Goal: Task Accomplishment & Management: Complete application form

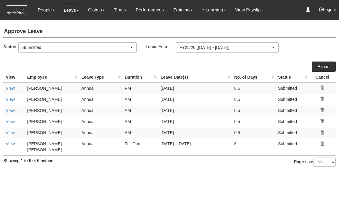
select select "50"
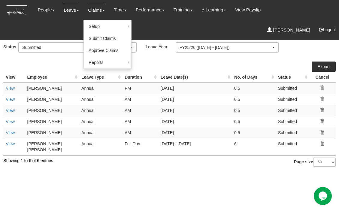
click at [99, 12] on link "Claims" at bounding box center [96, 10] width 17 height 14
click at [101, 35] on link "Submit Claims" at bounding box center [107, 38] width 47 height 12
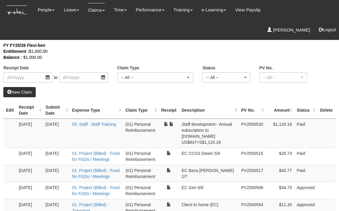
select select "50"
click at [41, 111] on th "Receipt Date" at bounding box center [30, 110] width 27 height 17
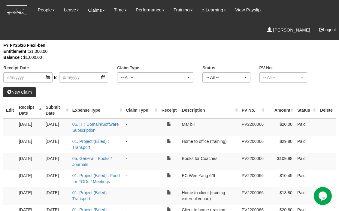
click at [41, 111] on th "Receipt Date" at bounding box center [30, 110] width 27 height 17
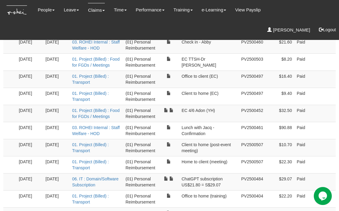
scroll to position [528, 0]
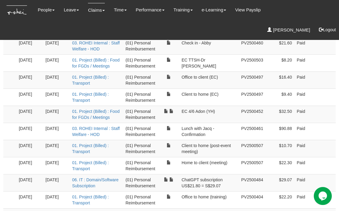
click at [8, 157] on td at bounding box center [9, 165] width 13 height 17
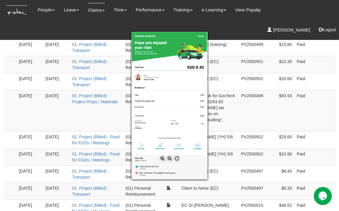
scroll to position [0, 0]
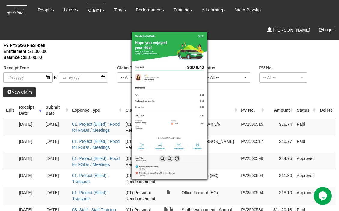
click at [229, 45] on div at bounding box center [169, 105] width 339 height 211
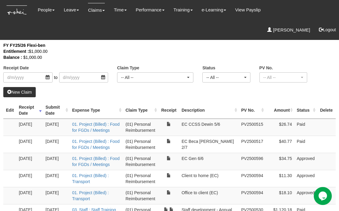
click at [24, 92] on link "New Claim" at bounding box center [19, 92] width 32 height 10
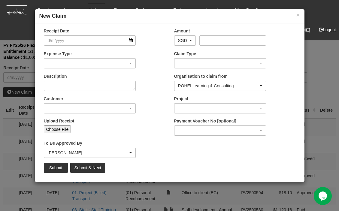
click at [63, 128] on input "Choose File" at bounding box center [57, 129] width 27 height 8
type input "C:\fakepath\Screenshot [DATE] 8.38.43 AM.png"
type input "Choose Another File"
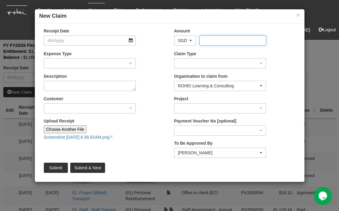
click at [218, 39] on input "Amount" at bounding box center [232, 40] width 67 height 10
type input "17.5"
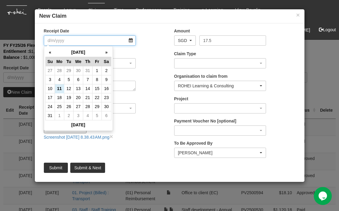
click at [132, 41] on input "Receipt Date" at bounding box center [90, 40] width 92 height 10
click at [89, 79] on td "7" at bounding box center [87, 79] width 9 height 9
type input "[DATE]"
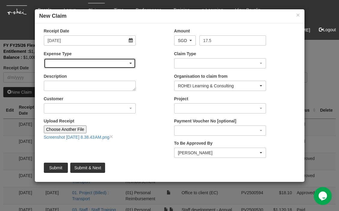
click at [108, 65] on div "button" at bounding box center [90, 64] width 92 height 10
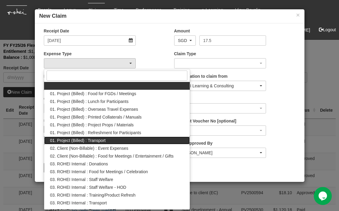
click at [103, 142] on span "01. Project (Billed) : Transport" at bounding box center [78, 140] width 56 height 6
select select "135"
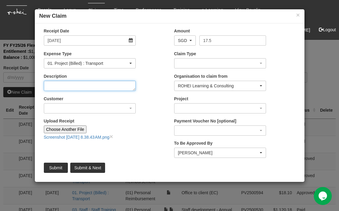
click at [108, 86] on textarea "Description" at bounding box center [90, 86] width 92 height 10
type textarea "Office to home (training)"
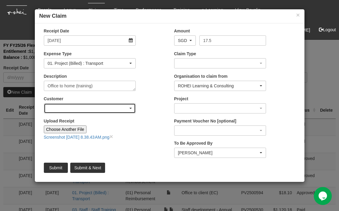
click at [118, 108] on div "button" at bounding box center [90, 109] width 92 height 10
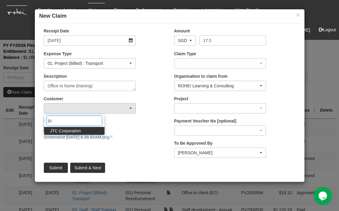
type input "jtc"
click at [78, 131] on span "JTC Corporation" at bounding box center [65, 131] width 31 height 6
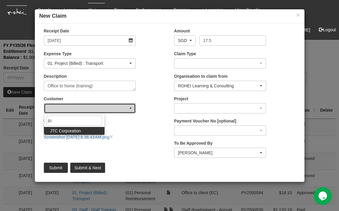
select select "677"
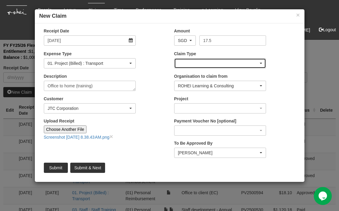
click at [246, 64] on div "button" at bounding box center [220, 64] width 92 height 10
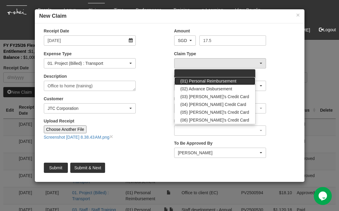
click at [231, 82] on span "(01) Personal Reimbursement" at bounding box center [208, 81] width 56 height 6
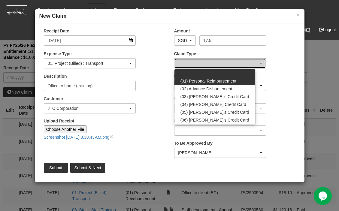
select select "14"
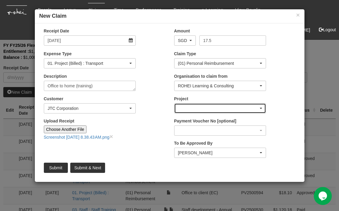
click at [225, 110] on div "button" at bounding box center [220, 109] width 92 height 10
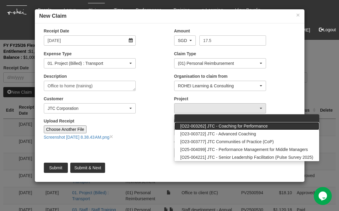
click at [235, 126] on span "[O22-003262] JTC - Coaching for Performance" at bounding box center [223, 126] width 87 height 6
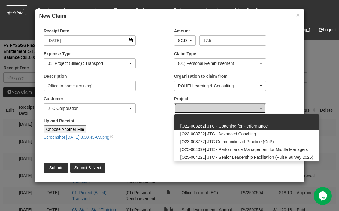
select select "2033"
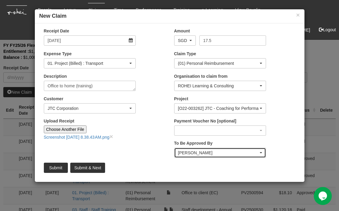
click at [229, 155] on div "[PERSON_NAME]" at bounding box center [218, 153] width 81 height 6
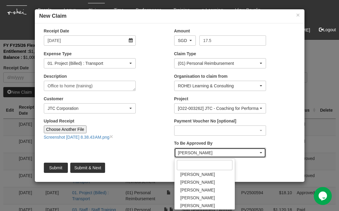
click at [229, 155] on div "[PERSON_NAME]" at bounding box center [218, 153] width 81 height 6
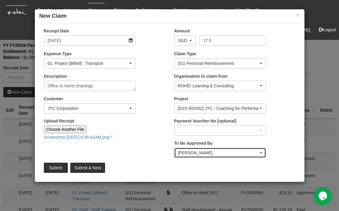
click at [220, 156] on div "[PERSON_NAME]" at bounding box center [220, 153] width 92 height 10
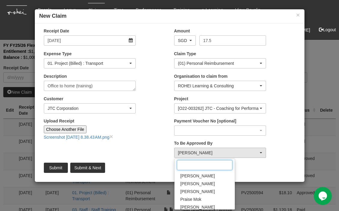
scroll to position [91, 0]
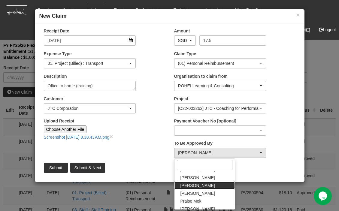
click at [202, 186] on link "[PERSON_NAME]" at bounding box center [204, 186] width 60 height 8
select select "34494e3c-fa1c-4f5c-8164-1b5a8a5feac6"
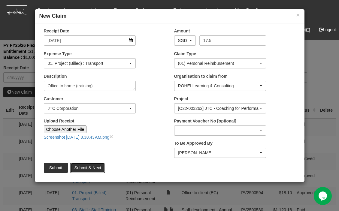
click at [94, 169] on input "Submit & Next" at bounding box center [87, 168] width 35 height 10
type input "Choose File"
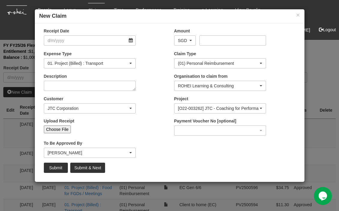
click at [58, 128] on input "Choose File" at bounding box center [57, 129] width 27 height 8
select select "50"
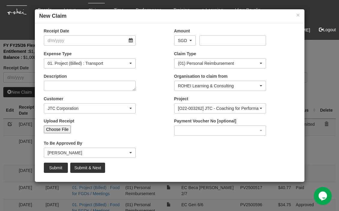
type input "C:\fakepath\Screenshot [DATE] 8.38.59 AM.png"
type input "Choose Another File"
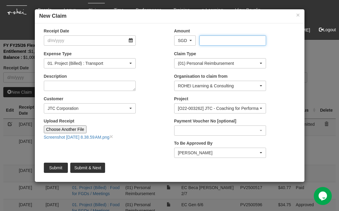
click at [217, 40] on input "Amount" at bounding box center [232, 40] width 67 height 10
type input "13.7"
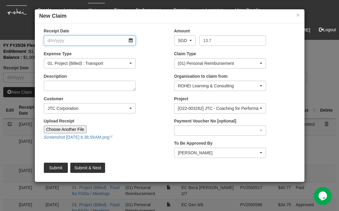
click at [99, 42] on input "Receipt Date" at bounding box center [90, 40] width 92 height 10
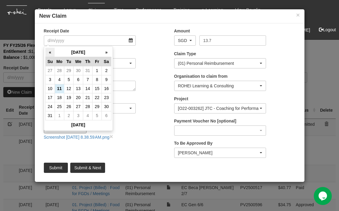
click at [47, 54] on th "«" at bounding box center [49, 52] width 9 height 9
click at [97, 79] on td "11" at bounding box center [96, 79] width 9 height 9
type input "[DATE]"
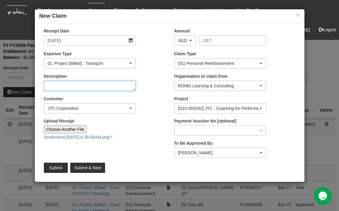
click at [99, 87] on textarea "Description" at bounding box center [90, 86] width 92 height 10
type textarea "Client to home (ext training)"
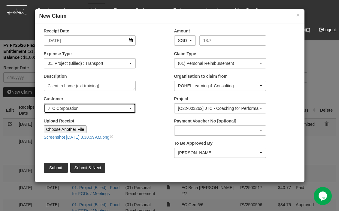
click at [87, 106] on div "JTC Corporation" at bounding box center [88, 108] width 81 height 6
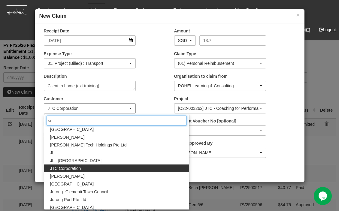
scroll to position [0, 0]
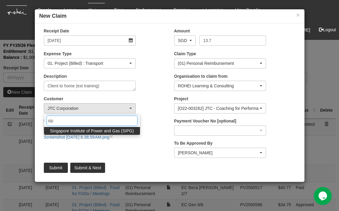
type input "sip"
click at [78, 130] on span "Singapore Institute of Power and Gas (SIPG)" at bounding box center [92, 131] width 84 height 6
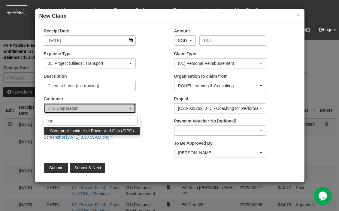
select select "483"
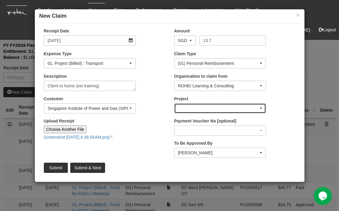
click at [262, 107] on div "button" at bounding box center [220, 109] width 92 height 10
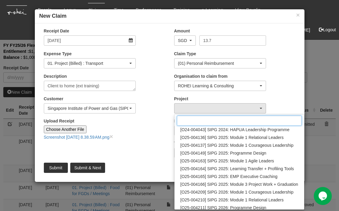
scroll to position [63, 0]
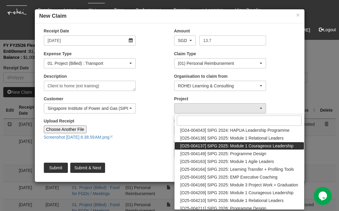
click at [249, 149] on link "[O25-004137] SIPG 2025: Module 1 Courageous Leadership" at bounding box center [239, 146] width 130 height 8
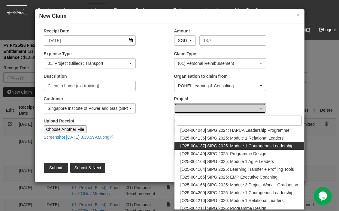
select select "2759"
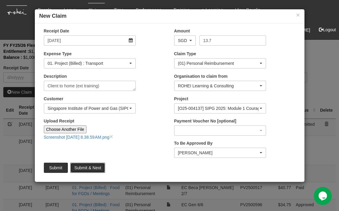
click at [92, 166] on input "Submit & Next" at bounding box center [87, 168] width 35 height 10
type input "Choose File"
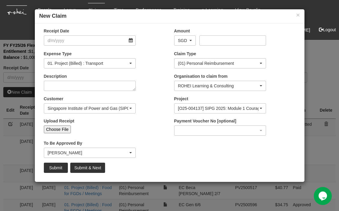
click at [65, 126] on input "Choose File" at bounding box center [57, 129] width 27 height 8
select select "50"
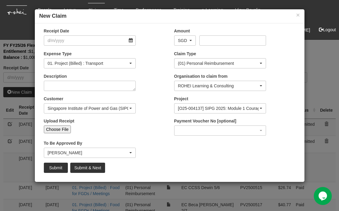
type input "C:\fakepath\Screenshot [DATE] 8.40.38 AM.png"
type input "Choose Another File"
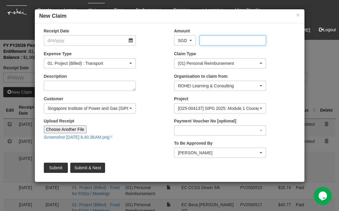
click at [238, 43] on input "Amount" at bounding box center [232, 40] width 67 height 10
type input "17.6"
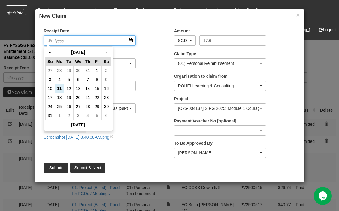
click at [121, 41] on input "Receipt Date" at bounding box center [90, 40] width 92 height 10
click at [50, 52] on th "«" at bounding box center [49, 52] width 9 height 9
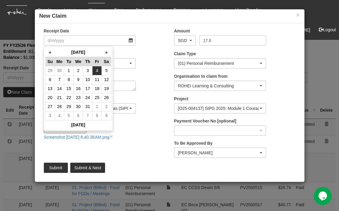
click at [95, 70] on td "4" at bounding box center [96, 70] width 9 height 9
type input "[DATE]"
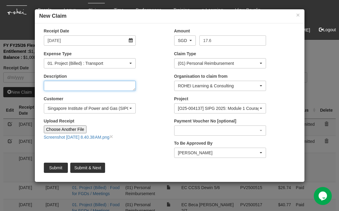
click at [98, 87] on textarea "Description" at bounding box center [90, 86] width 92 height 10
type textarea "Office to home (training)"
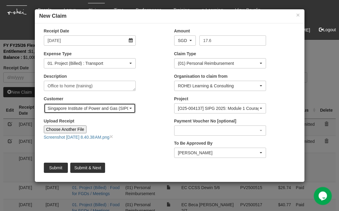
click at [131, 108] on span "button" at bounding box center [130, 108] width 2 height 1
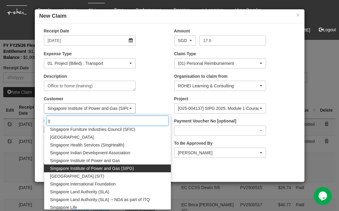
scroll to position [0, 0]
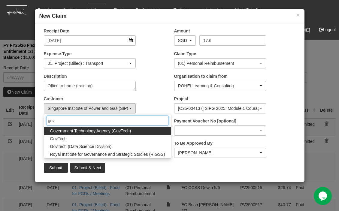
type input "gov"
click at [119, 132] on span "Government Technology Agency (GovTech)" at bounding box center [90, 131] width 81 height 6
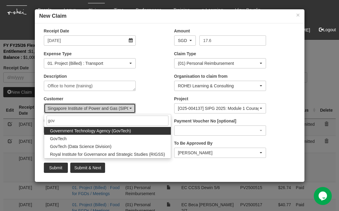
select select "900"
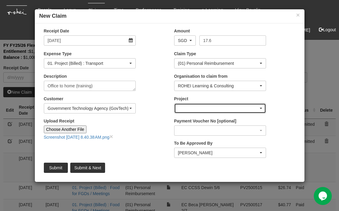
click at [250, 106] on div "button" at bounding box center [220, 109] width 92 height 10
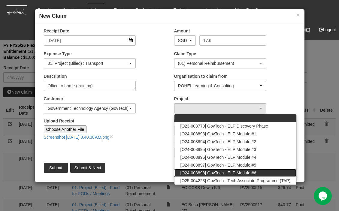
click at [243, 171] on span "[O24-003898] GovTech - ELP Module #6" at bounding box center [218, 173] width 76 height 6
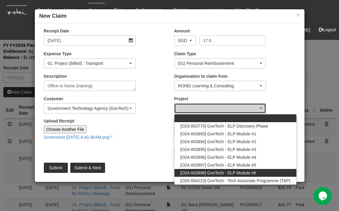
select select "2502"
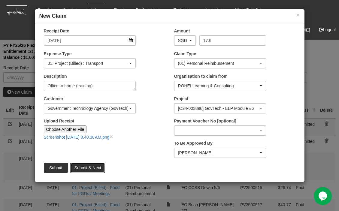
click at [91, 165] on input "Submit & Next" at bounding box center [87, 168] width 35 height 10
type input "Choose File"
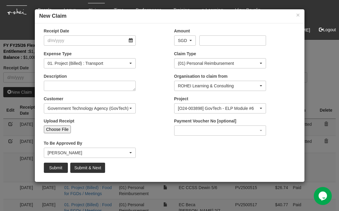
click at [61, 128] on input "Choose File" at bounding box center [57, 129] width 27 height 8
select select "50"
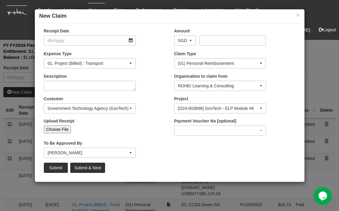
type input "C:\fakepath\Screenshot [DATE] 8.41.29 AM.png"
type input "Choose Another File"
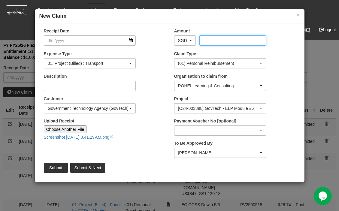
click at [235, 42] on input "Amount" at bounding box center [232, 40] width 67 height 10
type input "29.7"
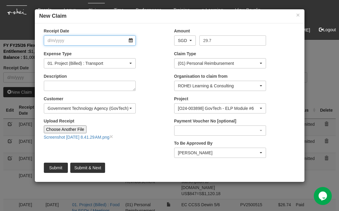
click at [113, 43] on input "Receipt Date" at bounding box center [90, 40] width 92 height 10
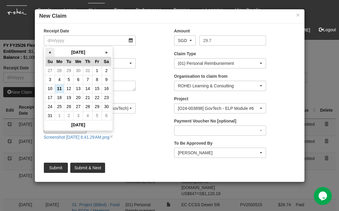
click at [52, 50] on th "«" at bounding box center [49, 52] width 9 height 9
click at [100, 108] on td "30" at bounding box center [96, 106] width 9 height 9
type input "[DATE]"
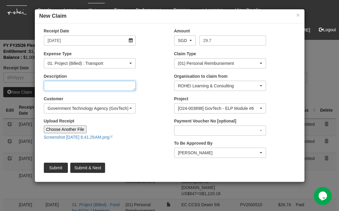
click at [119, 86] on textarea "Description" at bounding box center [90, 86] width 92 height 10
type textarea "Office to home (training)"
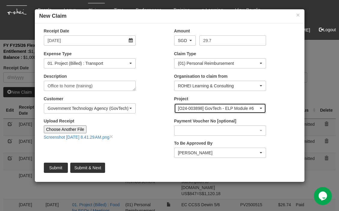
click at [260, 107] on div "[O24-003898] GovTech - ELP Module #6" at bounding box center [220, 108] width 84 height 6
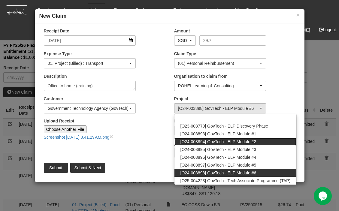
click at [255, 139] on span "[O24-003894] GovTech - ELP Module #2" at bounding box center [218, 142] width 76 height 6
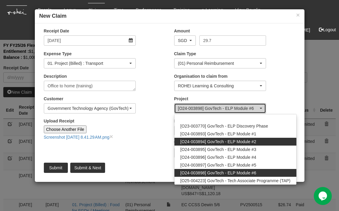
select select "2506"
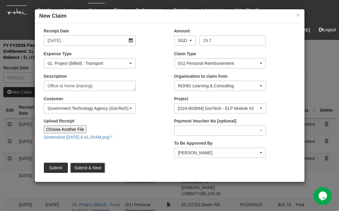
click at [99, 169] on input "Submit & Next" at bounding box center [87, 168] width 35 height 10
type input "Choose File"
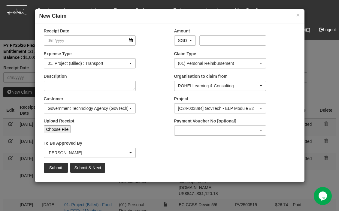
click at [57, 130] on input "Choose File" at bounding box center [57, 129] width 27 height 8
type input "C:\fakepath\Screenshot [DATE] 8.42.14 AM.png"
type input "Choose Another File"
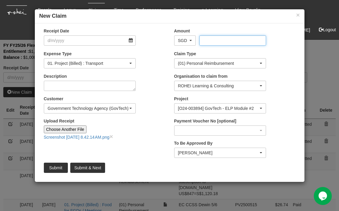
click at [215, 44] on input "Amount" at bounding box center [232, 40] width 67 height 10
type input "14.9"
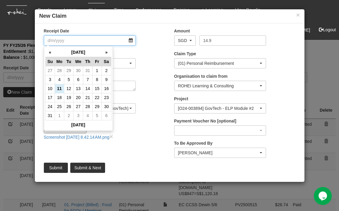
click at [91, 38] on input "Receipt Date" at bounding box center [90, 40] width 92 height 10
click at [50, 53] on th "«" at bounding box center [49, 52] width 9 height 9
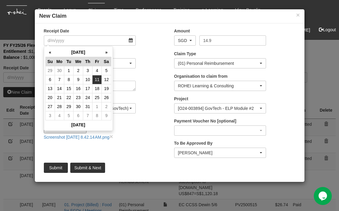
click at [97, 76] on td "11" at bounding box center [96, 79] width 9 height 9
type input "[DATE]"
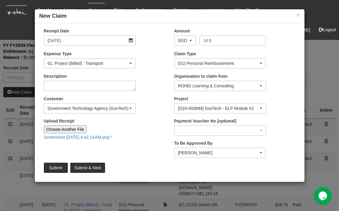
select select "50"
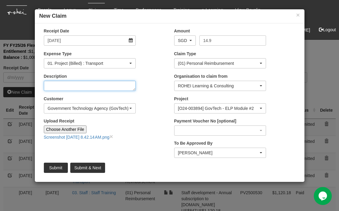
click at [90, 87] on textarea "Description" at bounding box center [90, 86] width 92 height 10
type textarea "Home to client (ext training)"
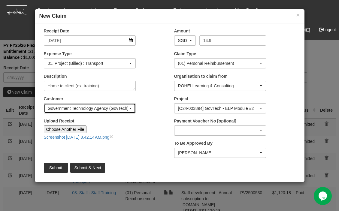
click at [106, 105] on div "Government Technology Agency (GovTech)" at bounding box center [90, 109] width 92 height 10
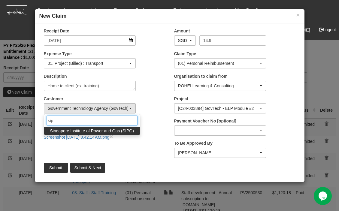
type input "sip"
click at [105, 130] on span "Singapore Institute of Power and Gas (SIPG)" at bounding box center [92, 131] width 84 height 6
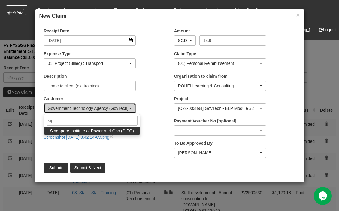
select select "483"
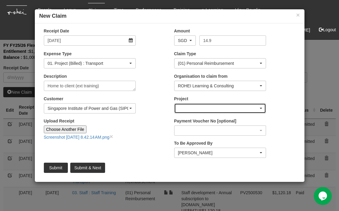
click at [261, 109] on span "button" at bounding box center [261, 108] width 2 height 1
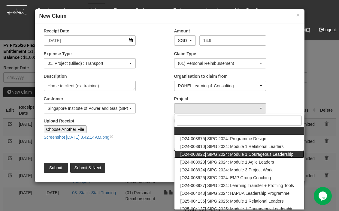
click at [246, 153] on span "[O24-003922] SIPG 2024: Module 1 Courageous Leadership" at bounding box center [236, 154] width 113 height 6
select select "2554"
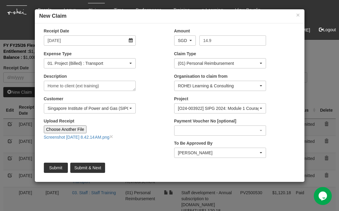
click at [98, 173] on div "Receipt Date [DATE] Amount AED AFN ALL AMD ANG AOA ARS AUD AWG AZN BAM BBD BDT …" at bounding box center [170, 102] width 270 height 149
click at [88, 167] on input "Submit & Next" at bounding box center [87, 168] width 35 height 10
type input "Choose File"
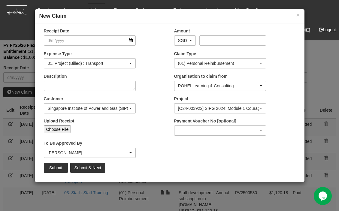
click at [49, 127] on input "Choose File" at bounding box center [57, 129] width 27 height 8
select select "50"
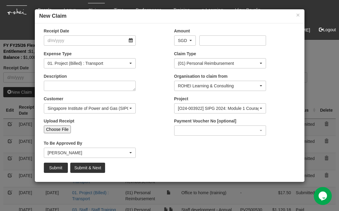
type input "C:\fakepath\Screenshot [DATE] 8.42.27 AM.png"
type input "Choose Another File"
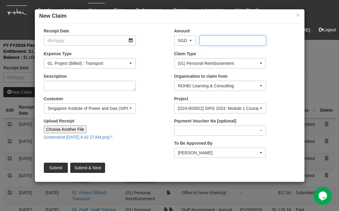
click at [218, 41] on input "Amount" at bounding box center [232, 40] width 67 height 10
type input "11.1"
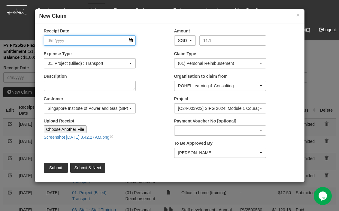
click at [92, 41] on input "Receipt Date" at bounding box center [90, 40] width 92 height 10
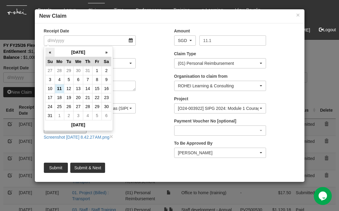
click at [49, 54] on th "«" at bounding box center [49, 52] width 9 height 9
click at [70, 104] on td "29" at bounding box center [68, 106] width 9 height 9
type input "[DATE]"
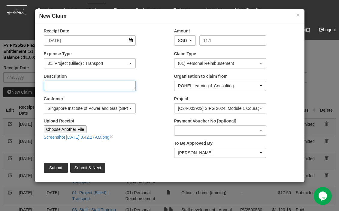
click at [99, 86] on textarea "Description" at bounding box center [90, 86] width 92 height 10
type textarea "Client to home (Meeting)"
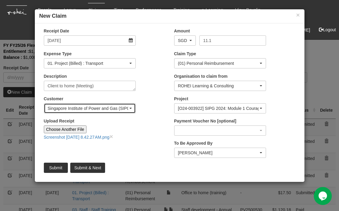
click at [123, 107] on div "Singapore Institute of Power and Gas (SIPG)" at bounding box center [88, 108] width 81 height 6
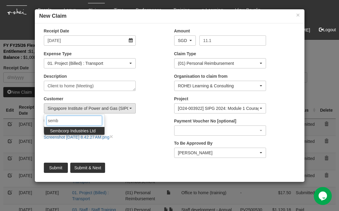
type input "semb"
click at [94, 129] on span "Sembcorp Industries Ltd" at bounding box center [73, 131] width 46 height 6
select select "218"
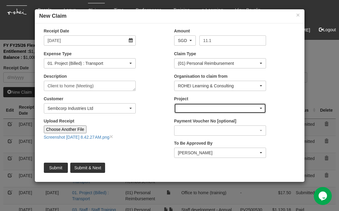
click at [210, 108] on div "button" at bounding box center [220, 109] width 92 height 10
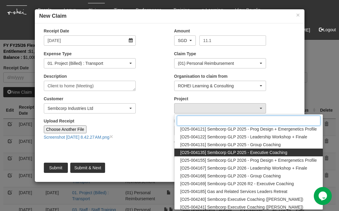
scroll to position [35, 0]
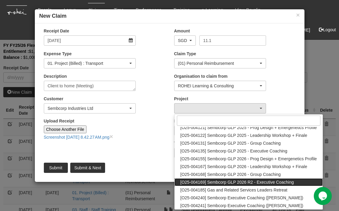
click at [214, 182] on span "[O25-004169] Sembcorp GLP 2026 R2 - Executive Coaching" at bounding box center [236, 182] width 113 height 6
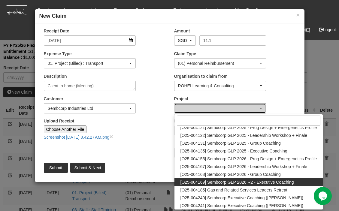
select select "2789"
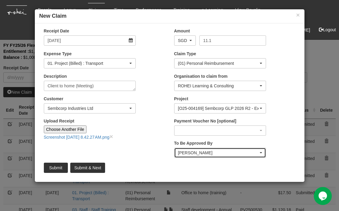
click at [210, 152] on div "[PERSON_NAME]" at bounding box center [218, 153] width 81 height 6
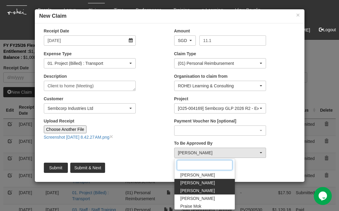
scroll to position [0, 0]
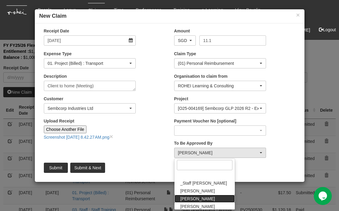
click at [196, 195] on link "[PERSON_NAME]" at bounding box center [204, 199] width 60 height 8
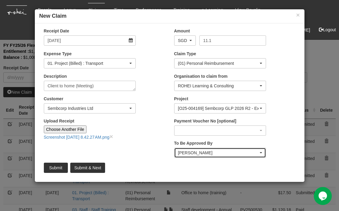
click at [206, 154] on div "[PERSON_NAME]" at bounding box center [218, 153] width 81 height 6
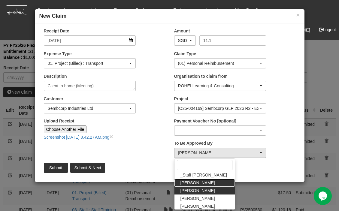
click at [201, 183] on link "[PERSON_NAME]" at bounding box center [204, 183] width 60 height 8
select select "bab5243c-beed-41fc-b362-49a7e6e66dc1"
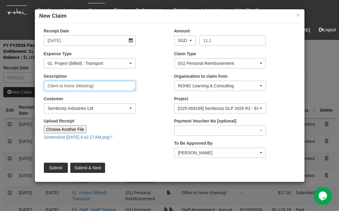
click at [93, 86] on textarea "Client to home (Meeting)" at bounding box center [90, 86] width 92 height 10
type textarea "Client to home (Meeting)"
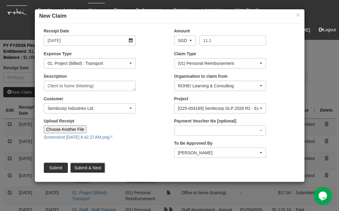
click at [85, 168] on input "Submit & Next" at bounding box center [87, 168] width 35 height 10
type input "Choose File"
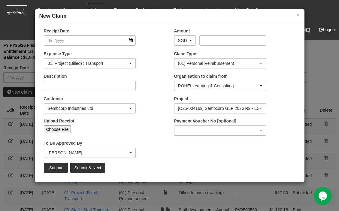
click at [55, 128] on input "Choose File" at bounding box center [57, 129] width 27 height 8
type input "C:\fakepath\Screenshot [DATE] 8.42.40 AM.png"
type input "Choose Another File"
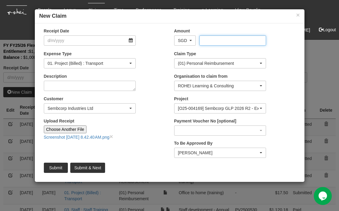
click at [227, 41] on input "Amount" at bounding box center [232, 40] width 67 height 10
type input "1"
select select "50"
type input "15"
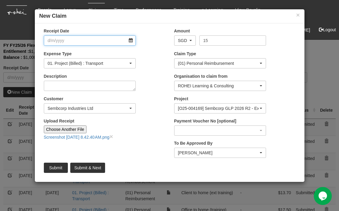
click at [95, 39] on input "Receipt Date" at bounding box center [90, 40] width 92 height 10
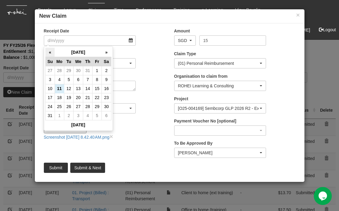
click at [49, 52] on th "«" at bounding box center [49, 52] width 9 height 9
click at [87, 78] on td "10" at bounding box center [87, 79] width 9 height 9
type input "[DATE]"
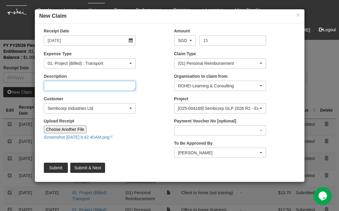
click at [93, 86] on textarea "Description" at bounding box center [90, 86] width 92 height 10
type textarea "Home to client (ext training)"
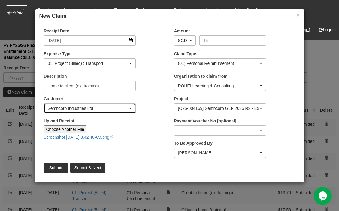
click at [113, 106] on div "Sembcorp Industries Ltd" at bounding box center [88, 108] width 81 height 6
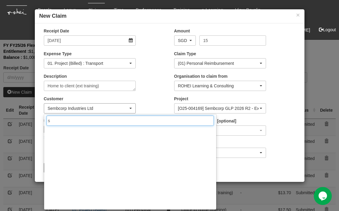
scroll to position [0, 0]
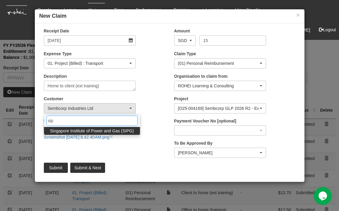
type input "sip"
click at [104, 131] on span "Singapore Institute of Power and Gas (SIPG)" at bounding box center [92, 131] width 84 height 6
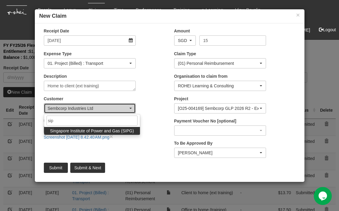
select select "483"
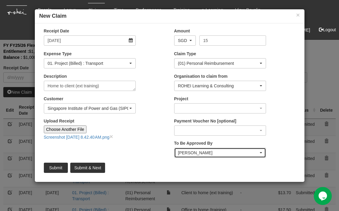
click at [215, 151] on div "[PERSON_NAME]" at bounding box center [218, 153] width 81 height 6
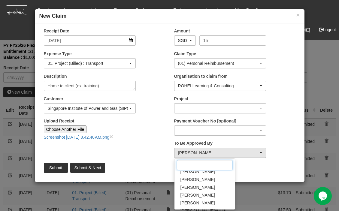
scroll to position [75, 0]
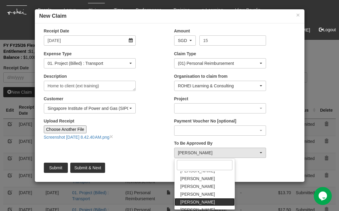
click at [195, 200] on span "[PERSON_NAME]" at bounding box center [197, 202] width 35 height 6
select select "34494e3c-fa1c-4f5c-8164-1b5a8a5feac6"
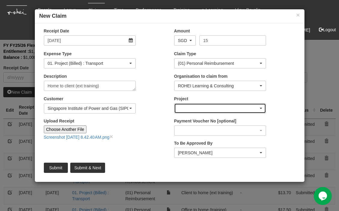
click at [222, 108] on div "button" at bounding box center [220, 109] width 92 height 10
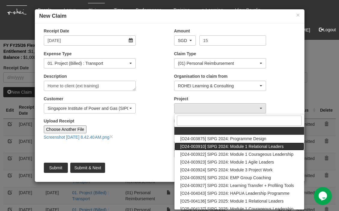
click at [220, 145] on span "[O24-003910] SIPG 2024: Module 1 Relational Leaders" at bounding box center [231, 146] width 103 height 6
select select "2566"
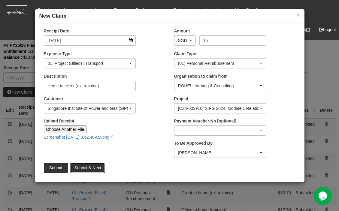
click at [86, 166] on input "Submit & Next" at bounding box center [87, 168] width 35 height 10
type input "Choose File"
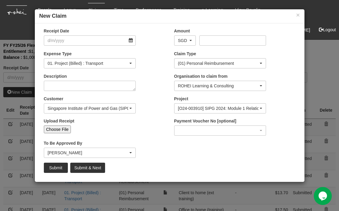
click at [59, 127] on input "Choose File" at bounding box center [57, 129] width 27 height 8
type input "C:\fakepath\Screenshot [DATE] 8.42.59 AM.png"
type input "Choose Another File"
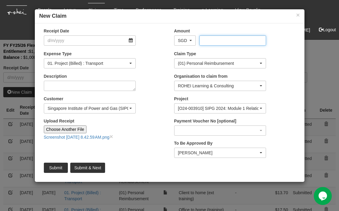
click at [213, 41] on input "Amount" at bounding box center [232, 40] width 67 height 10
type input "13.5"
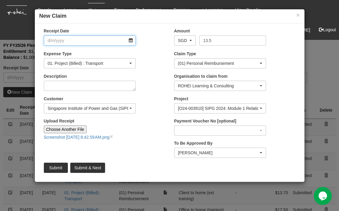
click at [88, 41] on input "Receipt Date" at bounding box center [90, 40] width 92 height 10
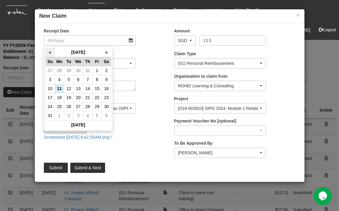
click at [48, 51] on th "«" at bounding box center [49, 52] width 9 height 9
click at [88, 78] on td "10" at bounding box center [87, 79] width 9 height 9
type input "[DATE]"
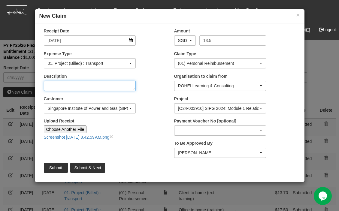
click at [92, 84] on textarea "Description" at bounding box center [90, 86] width 92 height 10
select select "50"
type textarea "H"
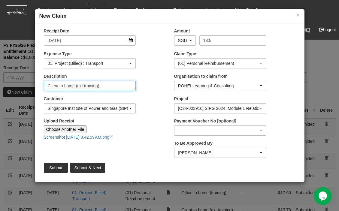
type textarea "Client to home (ext training)"
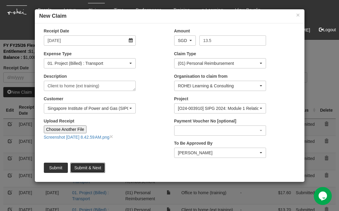
click at [92, 170] on input "Submit & Next" at bounding box center [87, 168] width 35 height 10
type input "Choose File"
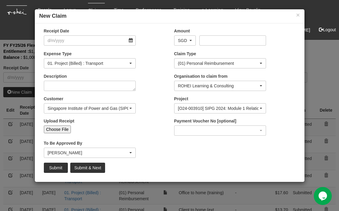
click at [58, 128] on input "Choose File" at bounding box center [57, 129] width 27 height 8
select select "50"
type input "C:\fakepath\Screenshot [DATE] 8.43.19 AM.png"
type input "Choose Another File"
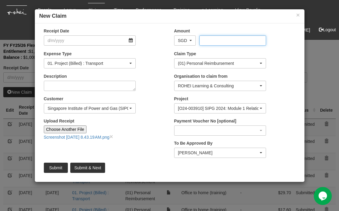
click at [210, 43] on input "Amount" at bounding box center [232, 40] width 67 height 10
type input "13"
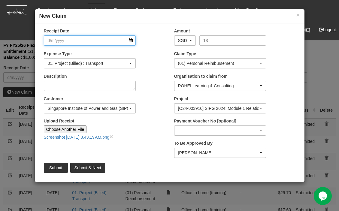
click at [113, 40] on input "Receipt Date" at bounding box center [90, 40] width 92 height 10
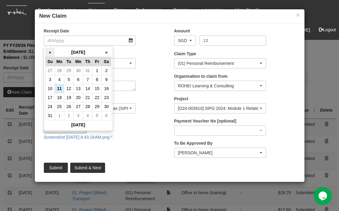
click at [49, 52] on th "«" at bounding box center [49, 52] width 9 height 9
click at [59, 95] on td "21" at bounding box center [59, 97] width 9 height 9
type input "[DATE]"
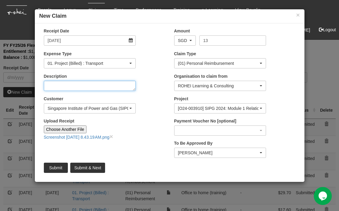
click at [72, 86] on textarea "Description" at bounding box center [90, 86] width 92 height 10
type textarea "Client to home (ext training)"
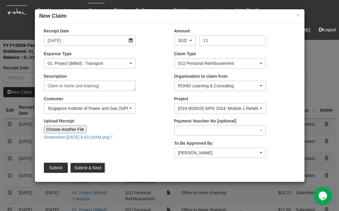
click at [87, 170] on input "Submit & Next" at bounding box center [87, 168] width 35 height 10
type input "Choose File"
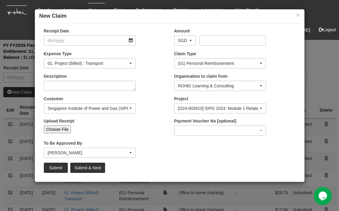
select select "50"
